Goal: Complete application form: Complete application form

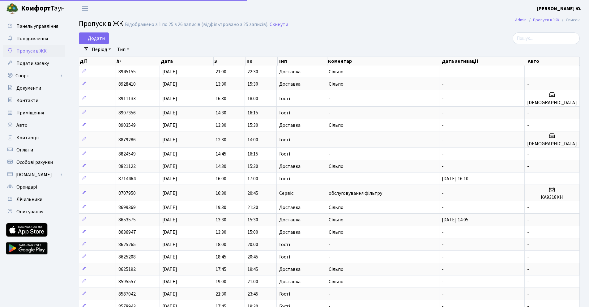
select select "25"
click at [101, 36] on span "Додати" at bounding box center [94, 38] width 22 height 7
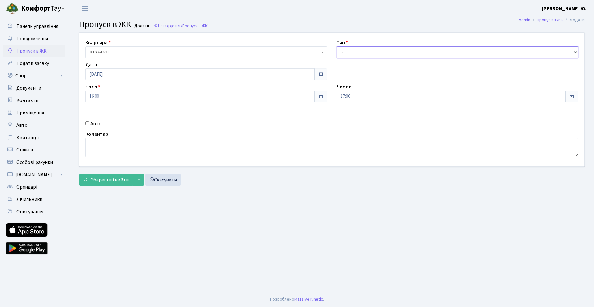
click at [362, 51] on select "- Доставка Таксі Гості Сервіс" at bounding box center [457, 52] width 242 height 12
select select "1"
click at [336, 46] on select "- Доставка Таксі Гості Сервіс" at bounding box center [457, 52] width 242 height 12
click at [146, 101] on input "16:00" at bounding box center [199, 97] width 229 height 12
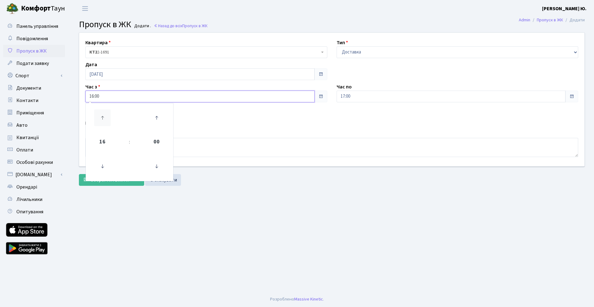
click at [103, 119] on icon at bounding box center [102, 117] width 17 height 17
click at [104, 159] on icon at bounding box center [102, 166] width 17 height 17
click at [156, 119] on icon at bounding box center [156, 117] width 17 height 17
click at [158, 117] on icon at bounding box center [156, 117] width 17 height 17
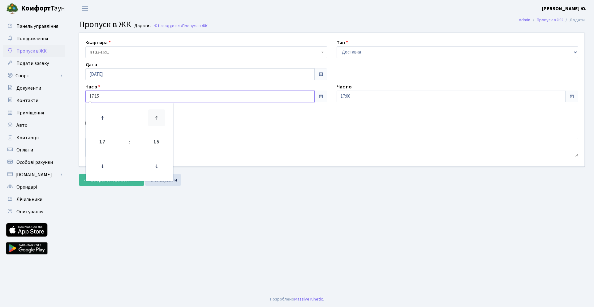
type input "17:30"
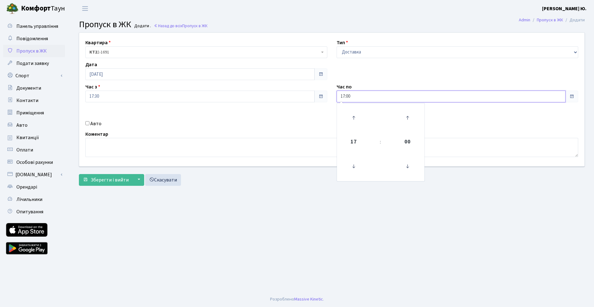
click at [359, 96] on input "17:00" at bounding box center [450, 97] width 229 height 12
click at [352, 118] on icon at bounding box center [353, 117] width 17 height 17
click at [406, 118] on icon at bounding box center [407, 117] width 17 height 17
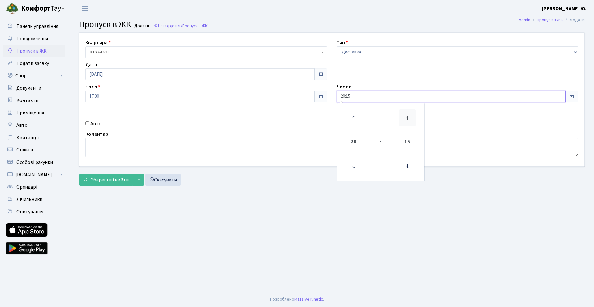
click at [406, 118] on icon at bounding box center [407, 117] width 17 height 17
type input "20:30"
click at [112, 147] on textarea at bounding box center [331, 147] width 493 height 19
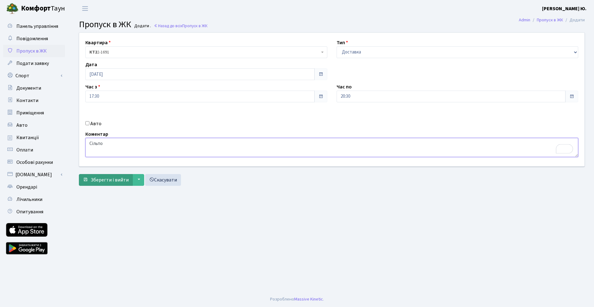
type textarea "Сільпо"
click at [107, 178] on span "Зберегти і вийти" at bounding box center [110, 180] width 38 height 7
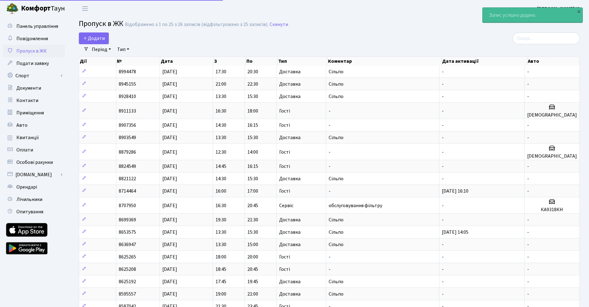
select select "25"
